Goal: Register for event/course: Sign up to attend an event or enroll in a course

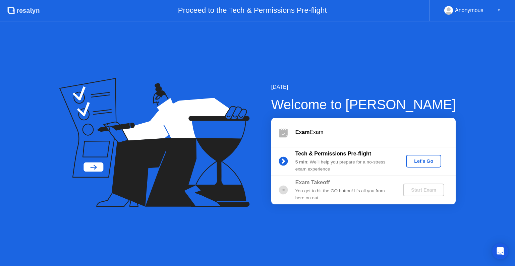
click at [426, 168] on div "Tech & Permissions Pre-flight 5 min : We’ll help you prepare for a no-stress ex…" at bounding box center [363, 161] width 184 height 29
click at [425, 162] on div "Let's Go" at bounding box center [424, 161] width 30 height 5
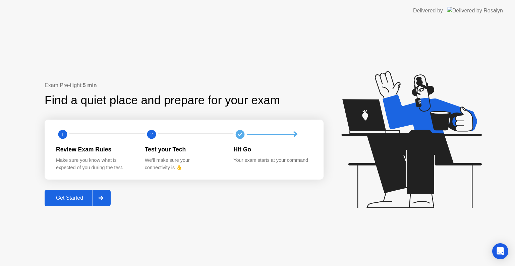
click at [75, 200] on div "Get Started" at bounding box center [70, 198] width 46 height 6
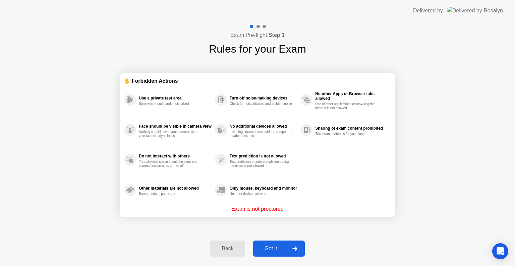
click at [276, 251] on div "Got it" at bounding box center [271, 249] width 32 height 6
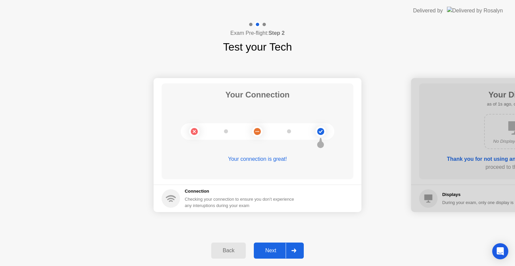
click at [274, 252] on div "Next" at bounding box center [271, 251] width 30 height 6
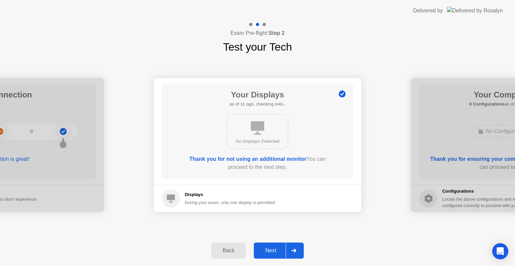
click at [274, 252] on div "Next" at bounding box center [271, 251] width 30 height 6
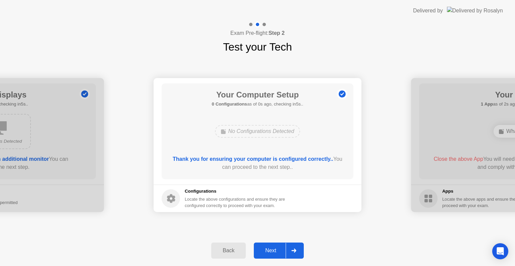
click at [274, 252] on div "Next" at bounding box center [271, 251] width 30 height 6
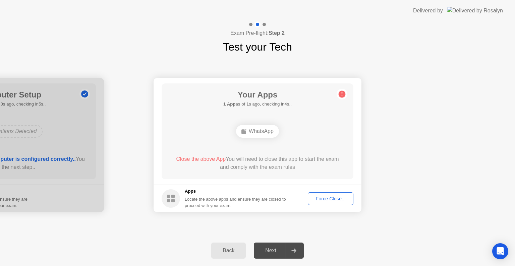
click at [344, 198] on div "Force Close..." at bounding box center [330, 198] width 41 height 5
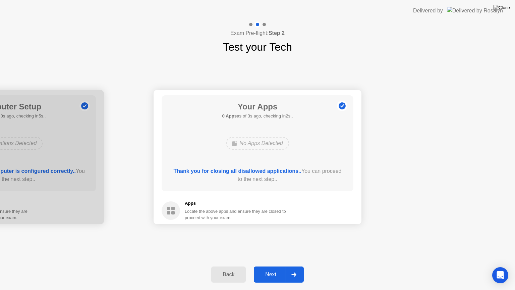
click at [273, 266] on div "Next" at bounding box center [271, 274] width 30 height 6
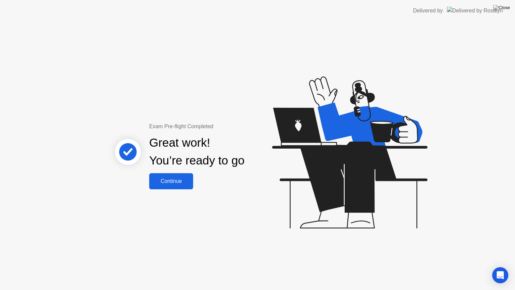
click at [169, 178] on div "Continue" at bounding box center [171, 181] width 40 height 6
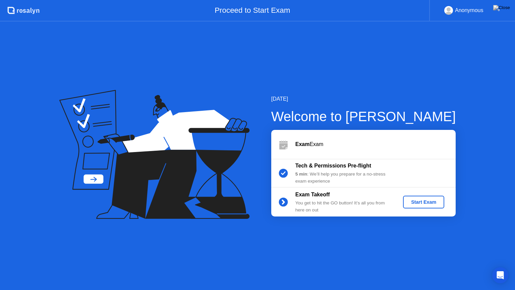
click at [422, 201] on div "Start Exam" at bounding box center [424, 201] width 36 height 5
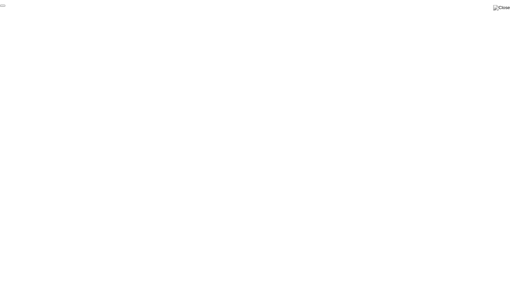
click div "End Proctoring Session"
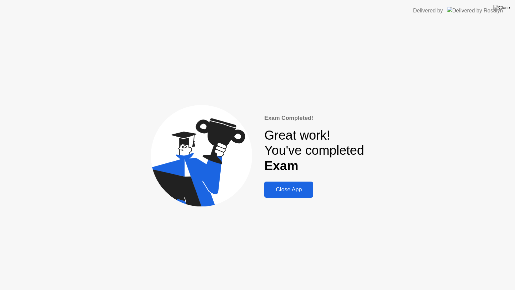
click at [282, 190] on div "Close App" at bounding box center [288, 189] width 45 height 7
